Goal: Task Accomplishment & Management: Use online tool/utility

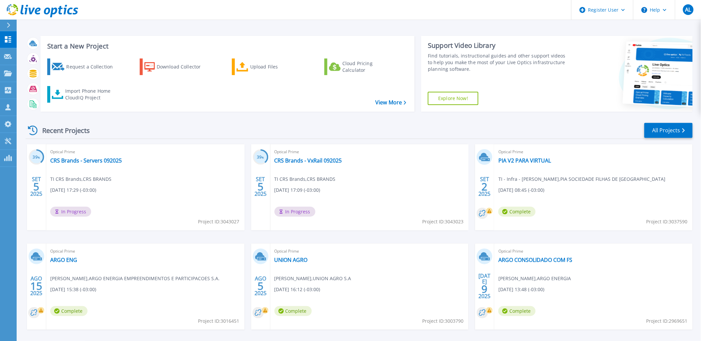
click at [370, 105] on div "Request a Collection Download Collector Upload Files Cloud Pricing Calculator I…" at bounding box center [227, 80] width 370 height 55
click at [399, 105] on link "View More" at bounding box center [390, 103] width 31 height 6
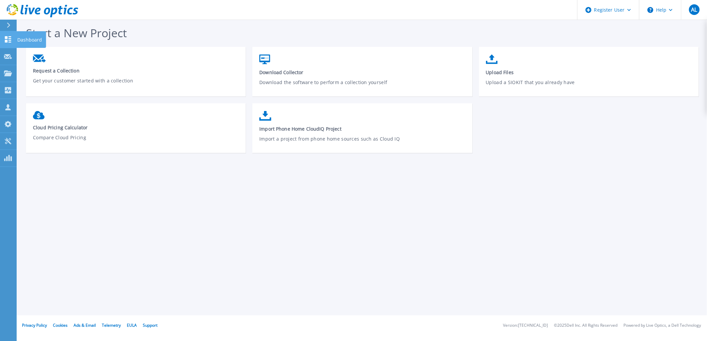
click at [8, 44] on link "Dashboard Dashboard" at bounding box center [8, 39] width 17 height 17
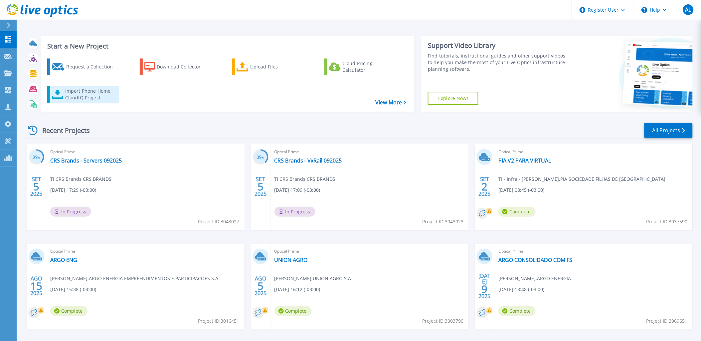
click at [79, 102] on link "Import Phone Home CloudIQ Project" at bounding box center [83, 94] width 72 height 17
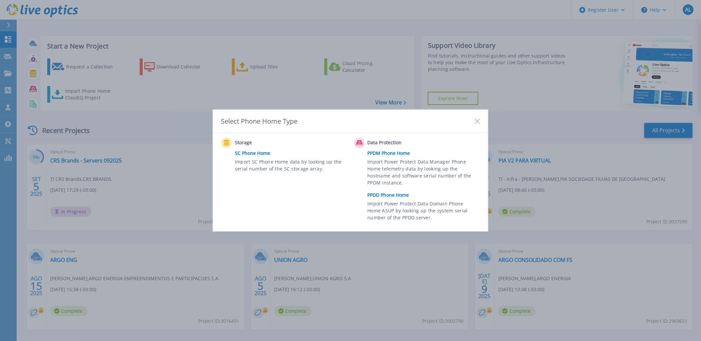
click at [381, 154] on link "PPDM Phone Home" at bounding box center [426, 153] width 116 height 10
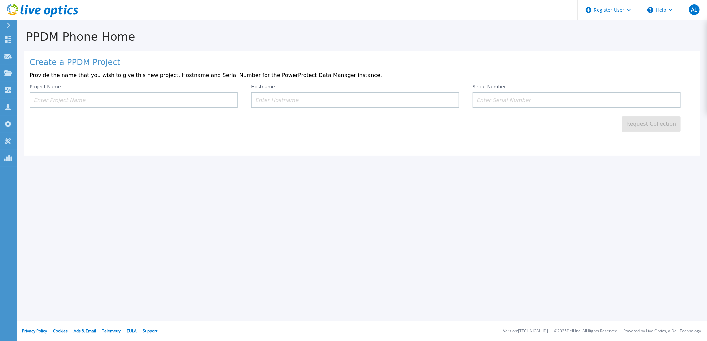
click at [123, 94] on input at bounding box center [134, 101] width 208 height 16
click at [507, 95] on input at bounding box center [577, 101] width 208 height 16
click at [485, 95] on input at bounding box center [577, 101] width 208 height 16
paste input "CN0J0T3GLOG000"
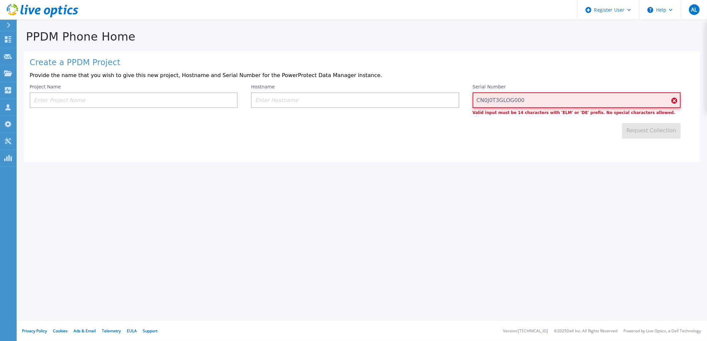
type input "CN0J0T3GLOG000"
click at [530, 117] on div "Request Collection" at bounding box center [362, 127] width 664 height 24
click at [507, 112] on p "Valid input must be 14 characters with 'ELM' or 'DE' prefix. No special charact…" at bounding box center [577, 113] width 208 height 4
click at [480, 105] on input "CN0J0T3GLOG000" at bounding box center [577, 101] width 208 height 16
click at [528, 103] on input "CN0J0T3GLOG000" at bounding box center [577, 101] width 208 height 16
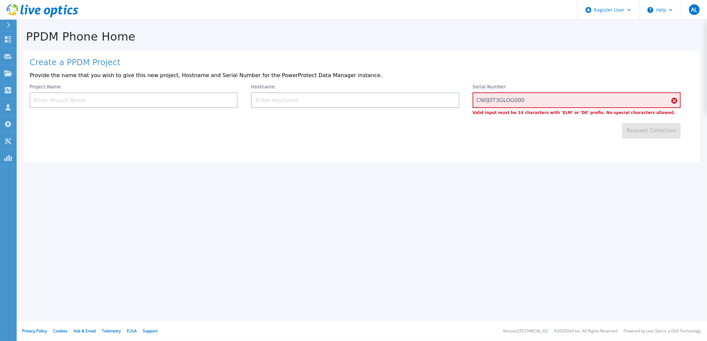
click at [368, 104] on input at bounding box center [355, 101] width 208 height 16
click at [513, 103] on input "CN0J0T3GLOG000" at bounding box center [577, 101] width 208 height 16
click at [385, 102] on input at bounding box center [355, 101] width 208 height 16
click at [165, 108] on div "Project Name" at bounding box center [140, 99] width 221 height 31
click at [166, 105] on input at bounding box center [134, 101] width 208 height 16
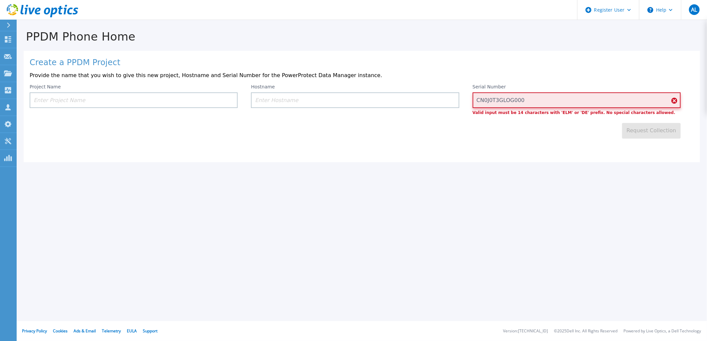
click at [539, 101] on input "CN0J0T3GLOG000" at bounding box center [577, 101] width 208 height 16
click at [385, 101] on input at bounding box center [355, 101] width 208 height 16
click at [130, 102] on input at bounding box center [134, 101] width 208 height 16
click at [289, 97] on input at bounding box center [355, 101] width 208 height 16
click at [485, 99] on input "CN0J0T3GLOG000" at bounding box center [577, 101] width 208 height 16
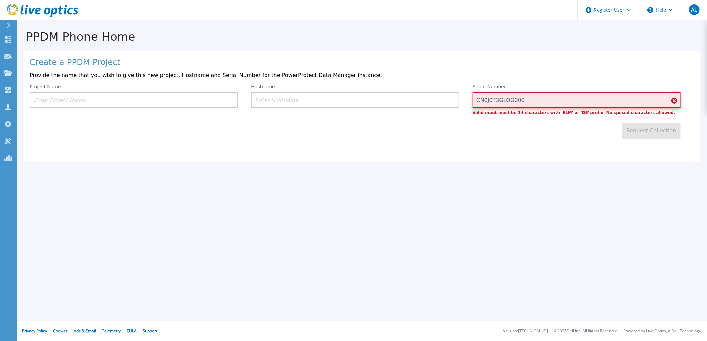
drag, startPoint x: 548, startPoint y: 100, endPoint x: 427, endPoint y: 100, distance: 121.1
click at [427, 100] on div "Project Name Hostname Serial Number CN0J0T3GLOG000 Valid input must be 14 chara…" at bounding box center [362, 99] width 664 height 31
click at [430, 109] on div "Hostname" at bounding box center [361, 99] width 221 height 31
click at [99, 64] on h1 "Create a PPDM Project" at bounding box center [362, 62] width 664 height 9
